Goal: Check status: Check status

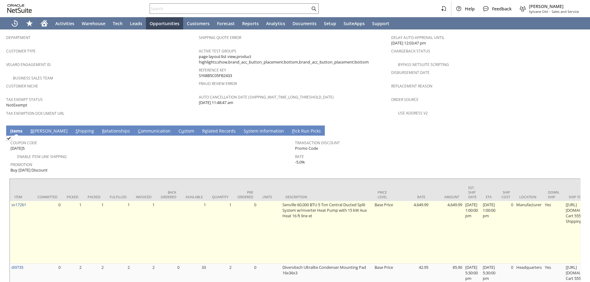
scroll to position [399, 0]
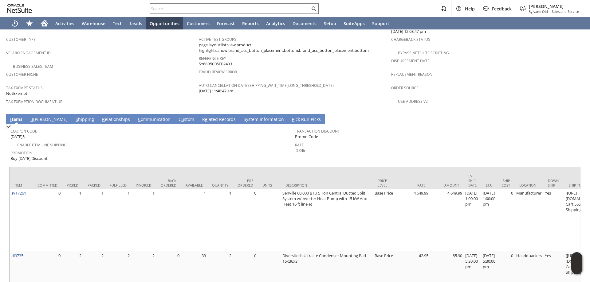
click at [40, 116] on link "B [PERSON_NAME]" at bounding box center [49, 119] width 40 height 7
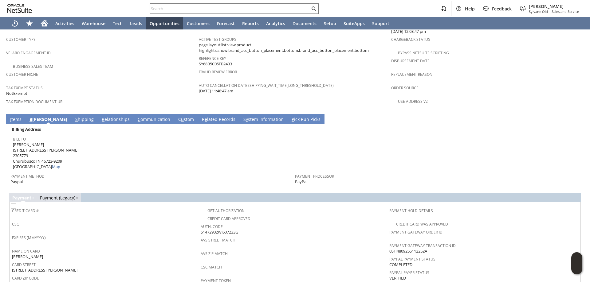
click at [74, 116] on link "S hipping" at bounding box center [84, 119] width 21 height 7
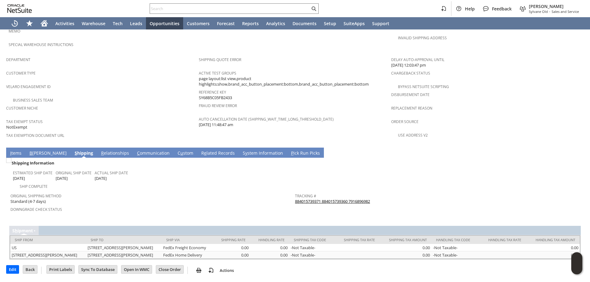
scroll to position [366, 0]
click at [16, 150] on link "I tems" at bounding box center [16, 153] width 14 height 7
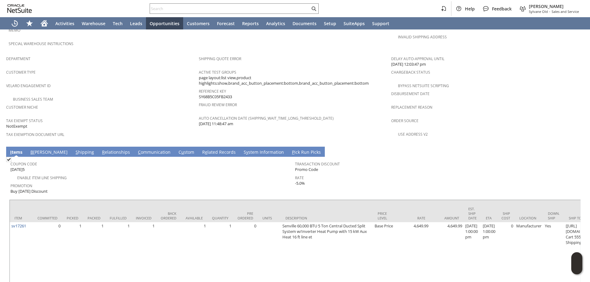
click at [36, 149] on link "B [PERSON_NAME]" at bounding box center [49, 152] width 40 height 7
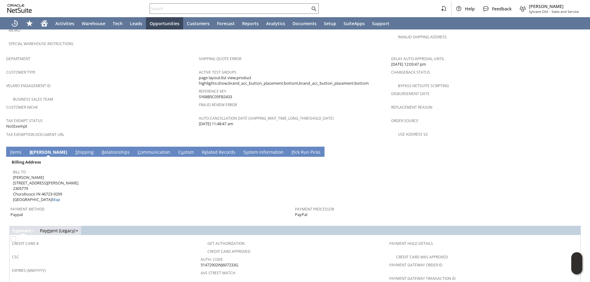
click at [18, 149] on link "I tems" at bounding box center [16, 152] width 14 height 7
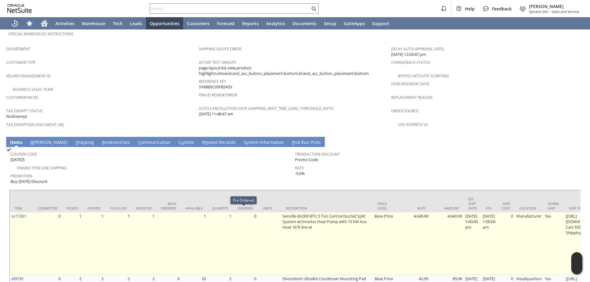
scroll to position [417, 0]
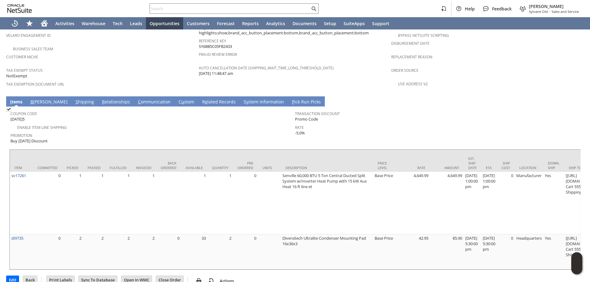
click at [74, 99] on link "S hipping" at bounding box center [84, 102] width 21 height 7
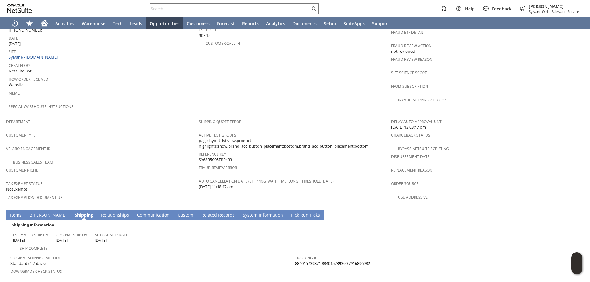
scroll to position [274, 0]
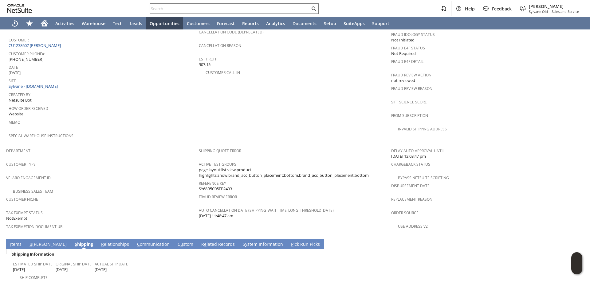
click at [19, 241] on link "I tems" at bounding box center [16, 244] width 14 height 7
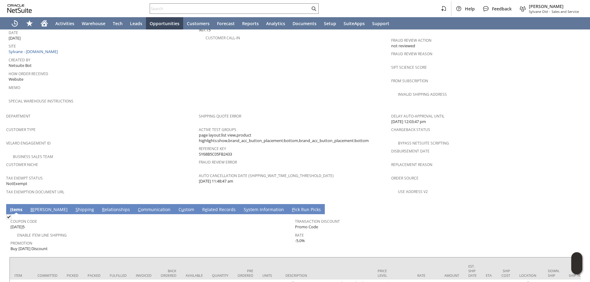
scroll to position [417, 0]
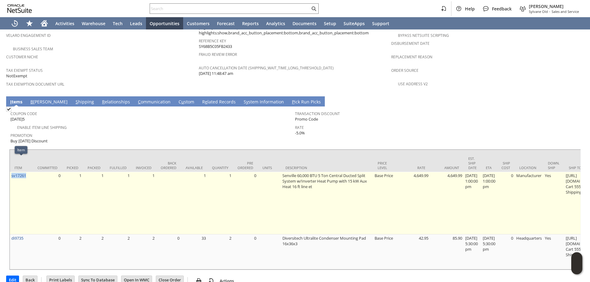
drag, startPoint x: 28, startPoint y: 163, endPoint x: 11, endPoint y: 164, distance: 17.2
click at [11, 172] on td "sv17261" at bounding box center [21, 203] width 23 height 63
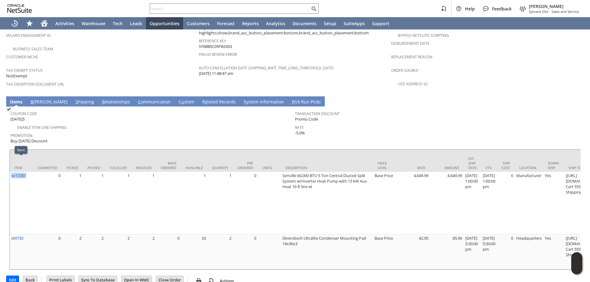
copy link "sv17261"
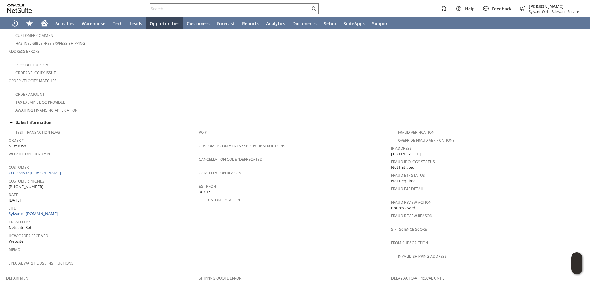
scroll to position [140, 0]
